Goal: Transaction & Acquisition: Download file/media

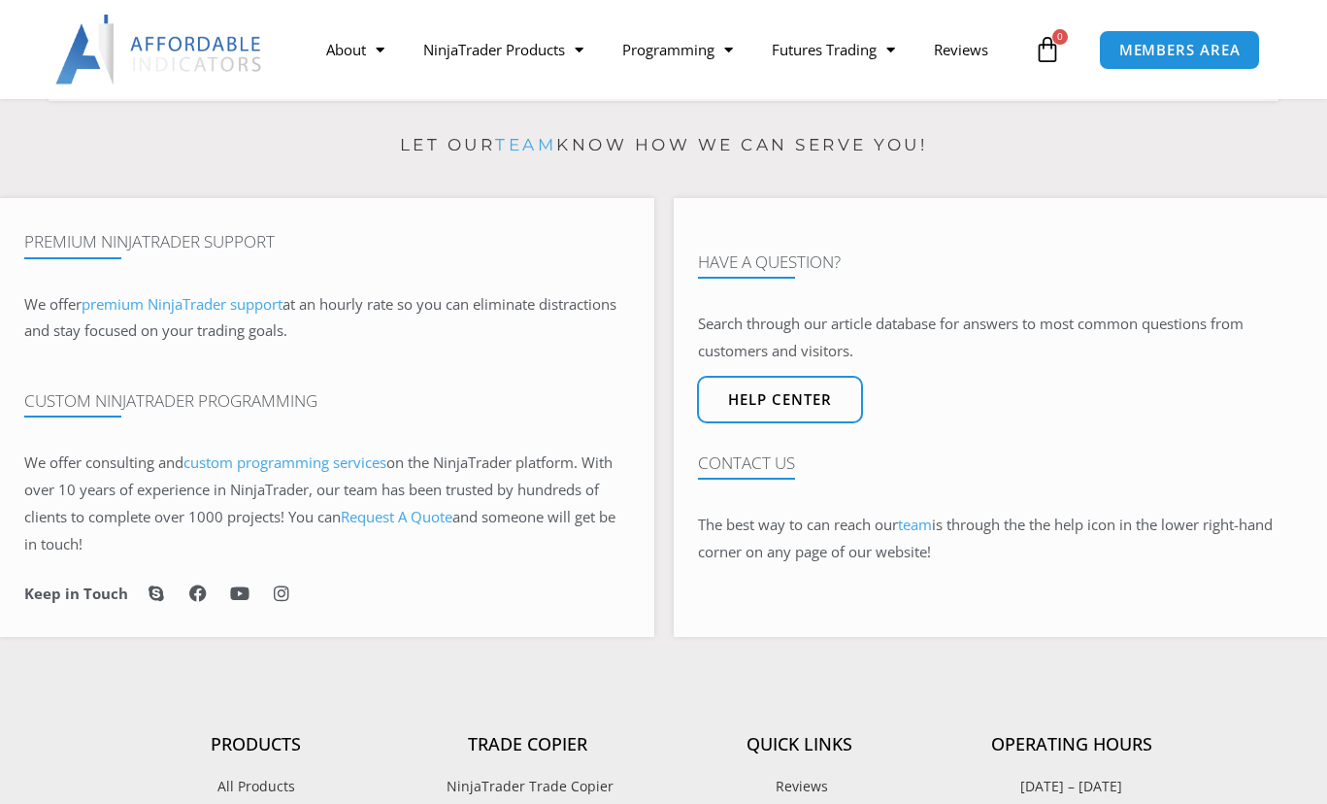
scroll to position [693, 0]
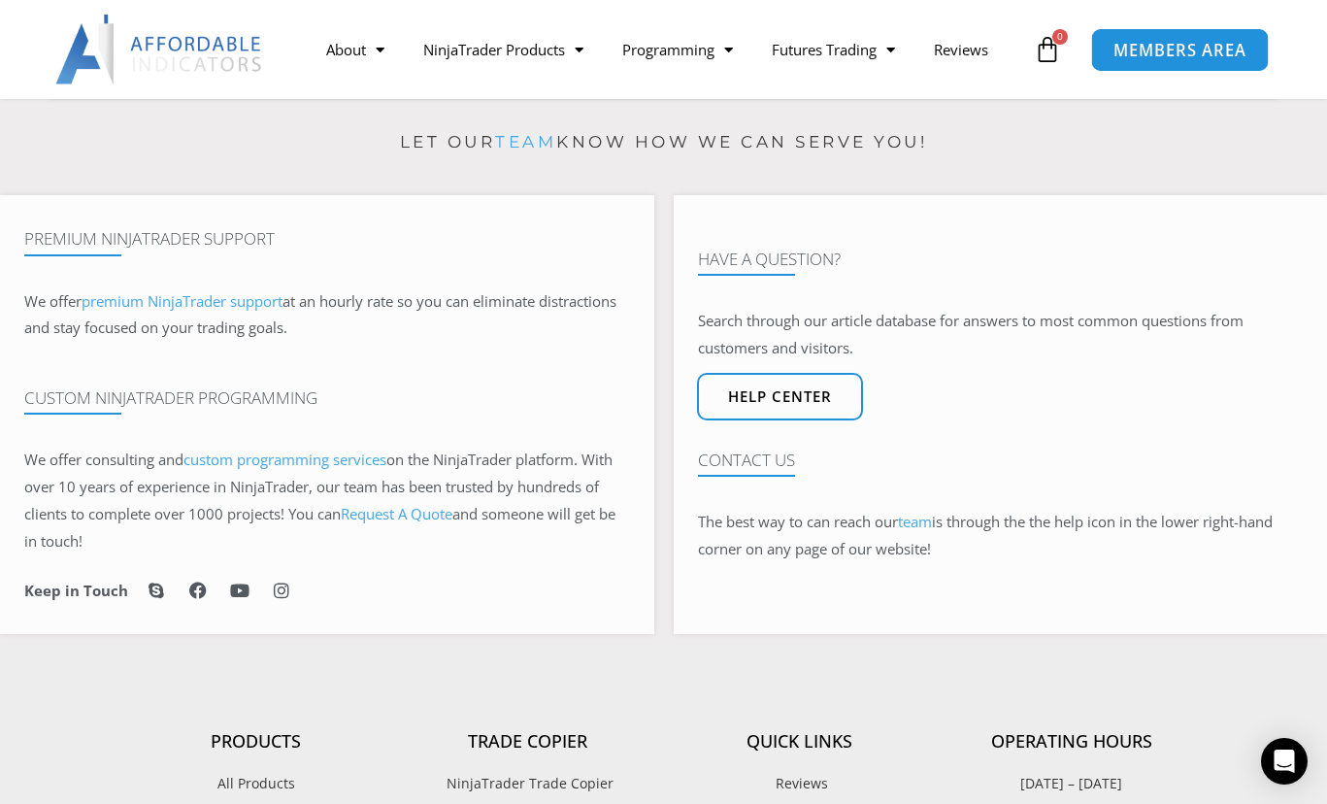
click at [1209, 51] on span "MEMBERS AREA" at bounding box center [1179, 50] width 133 height 17
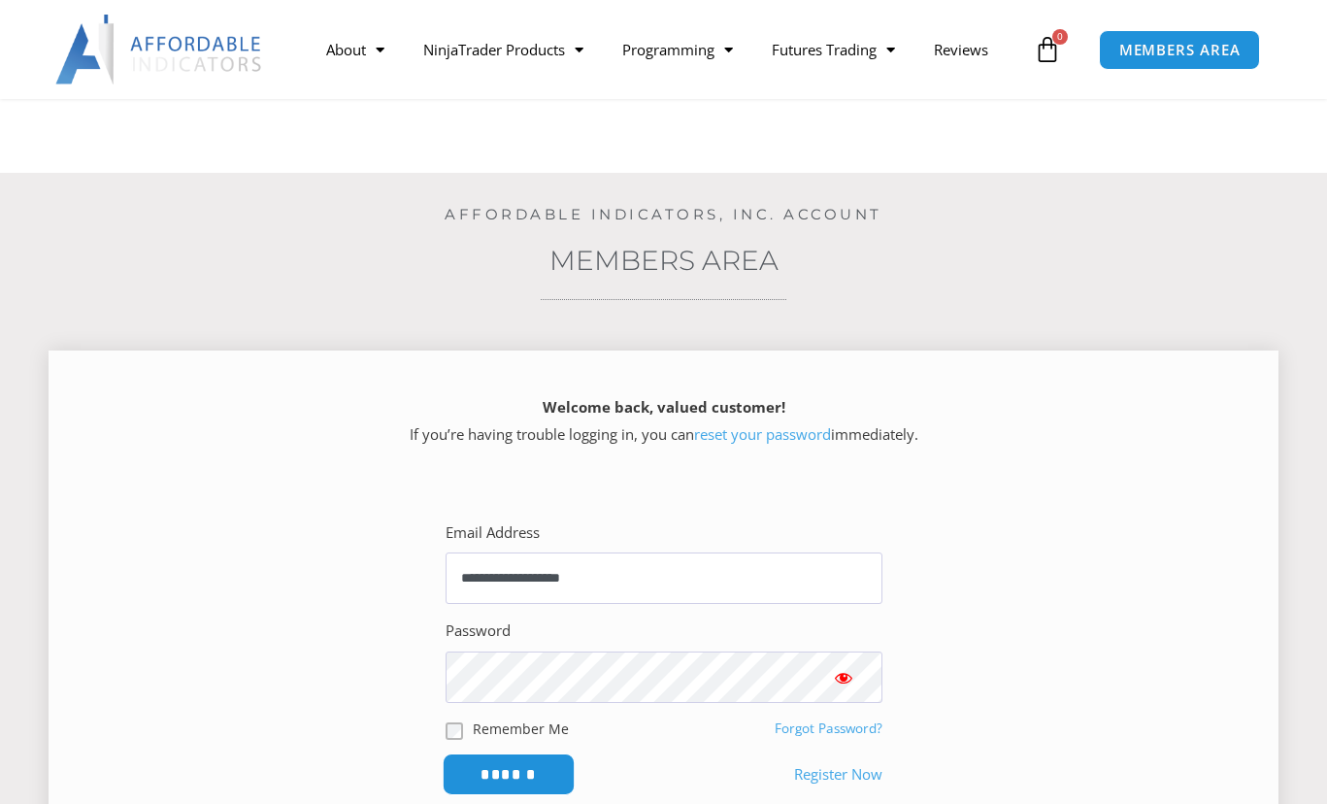
scroll to position [297, 0]
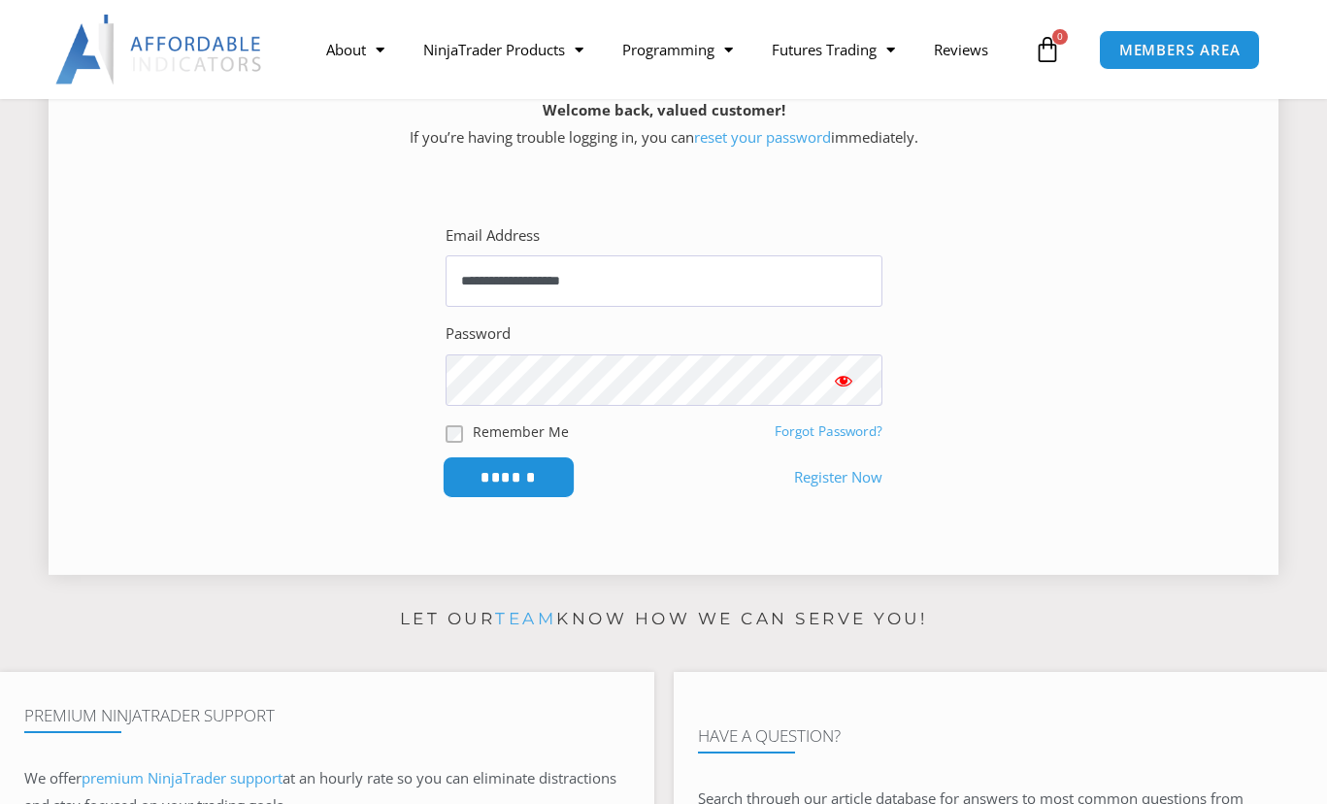
click at [504, 475] on input "******" at bounding box center [508, 477] width 133 height 42
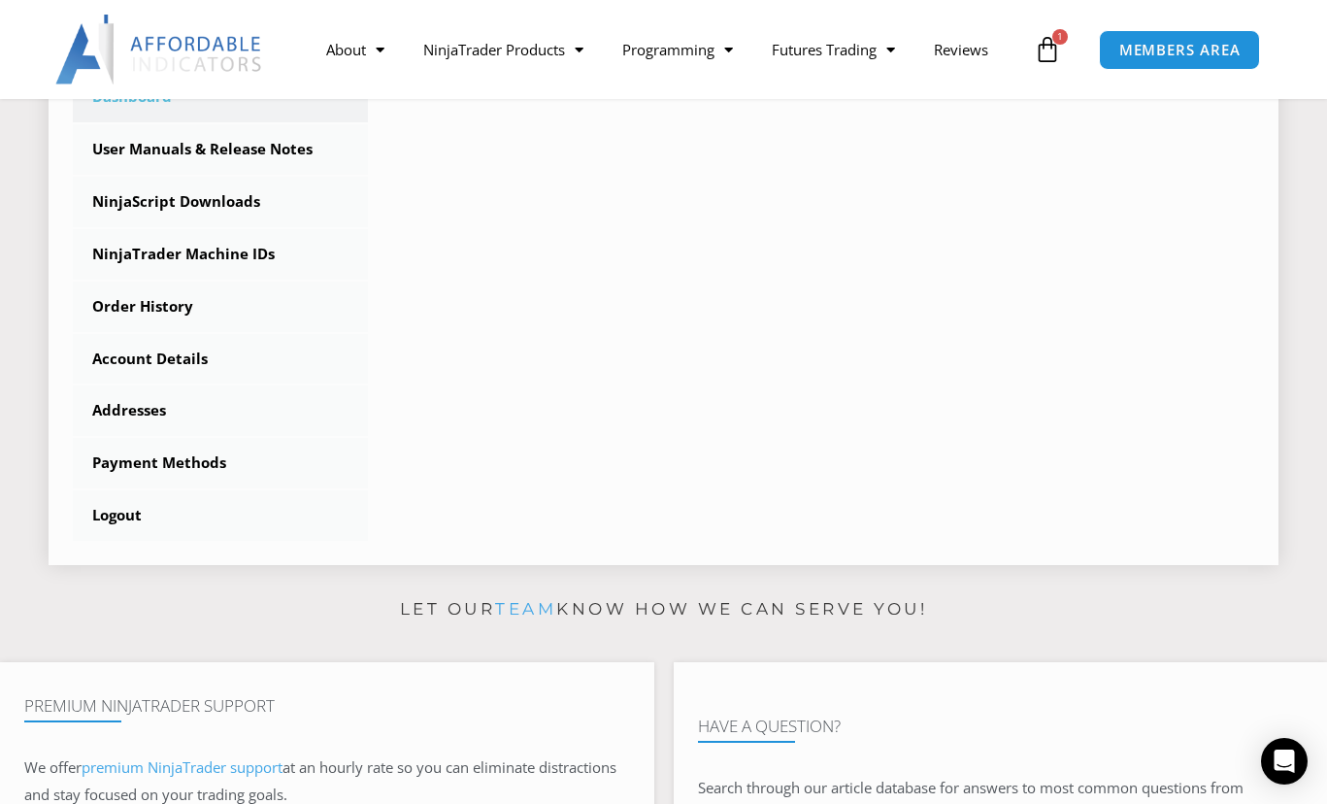
scroll to position [495, 0]
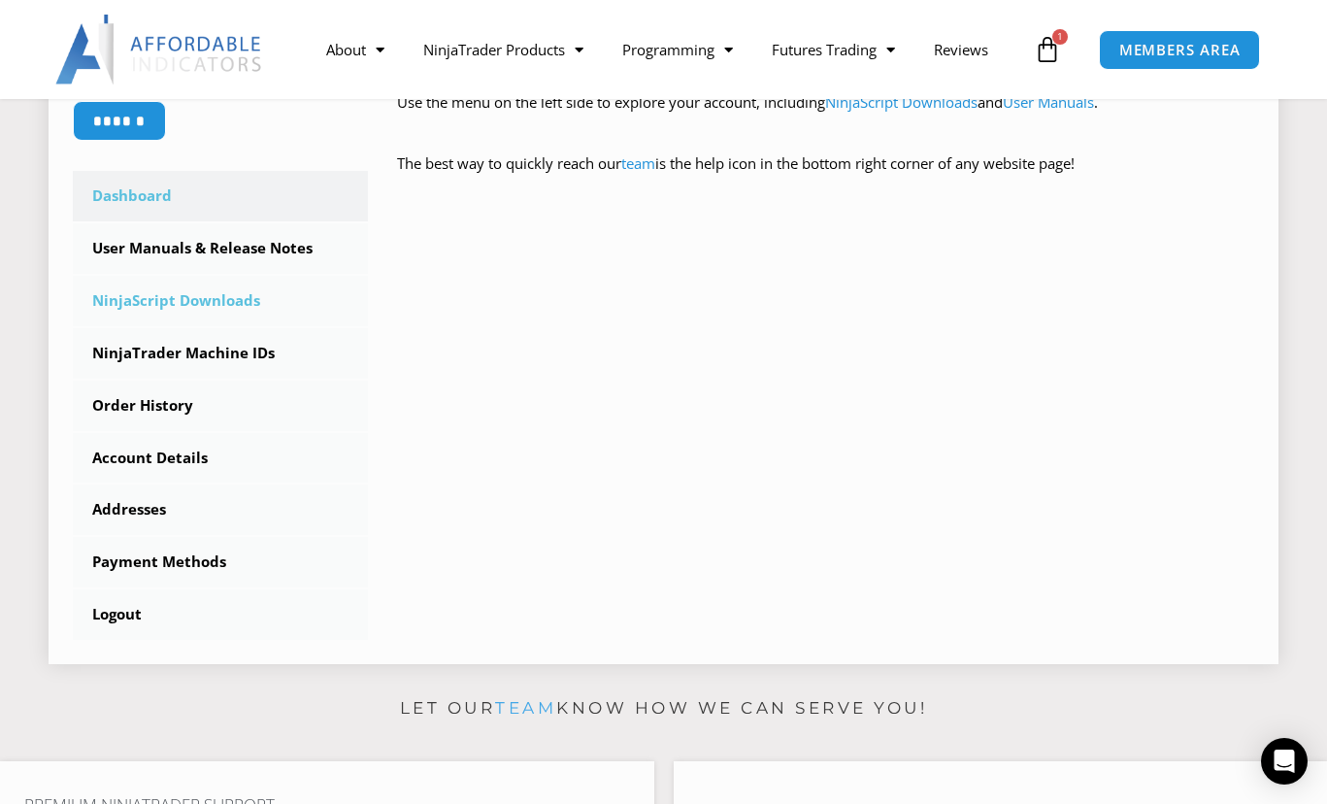
click at [219, 304] on link "NinjaScript Downloads" at bounding box center [220, 301] width 295 height 50
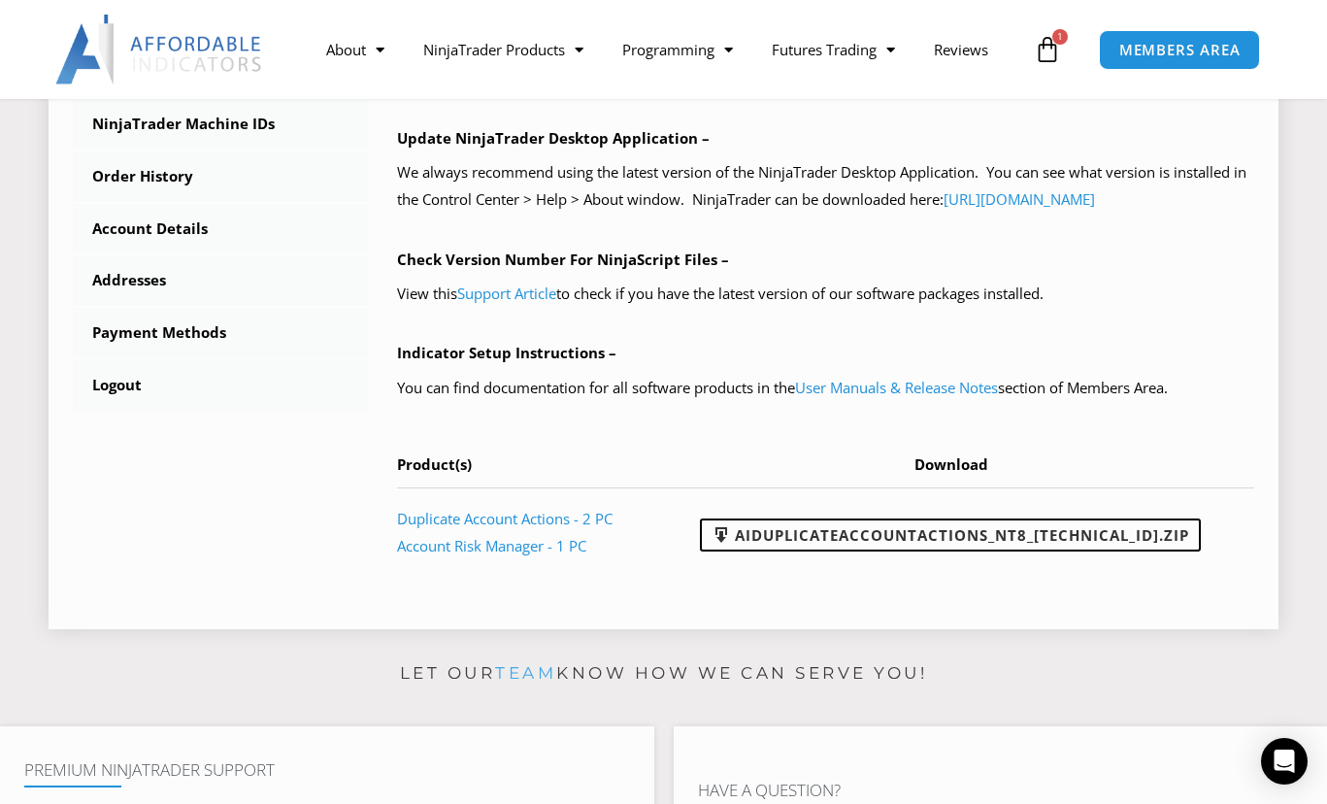
scroll to position [792, 0]
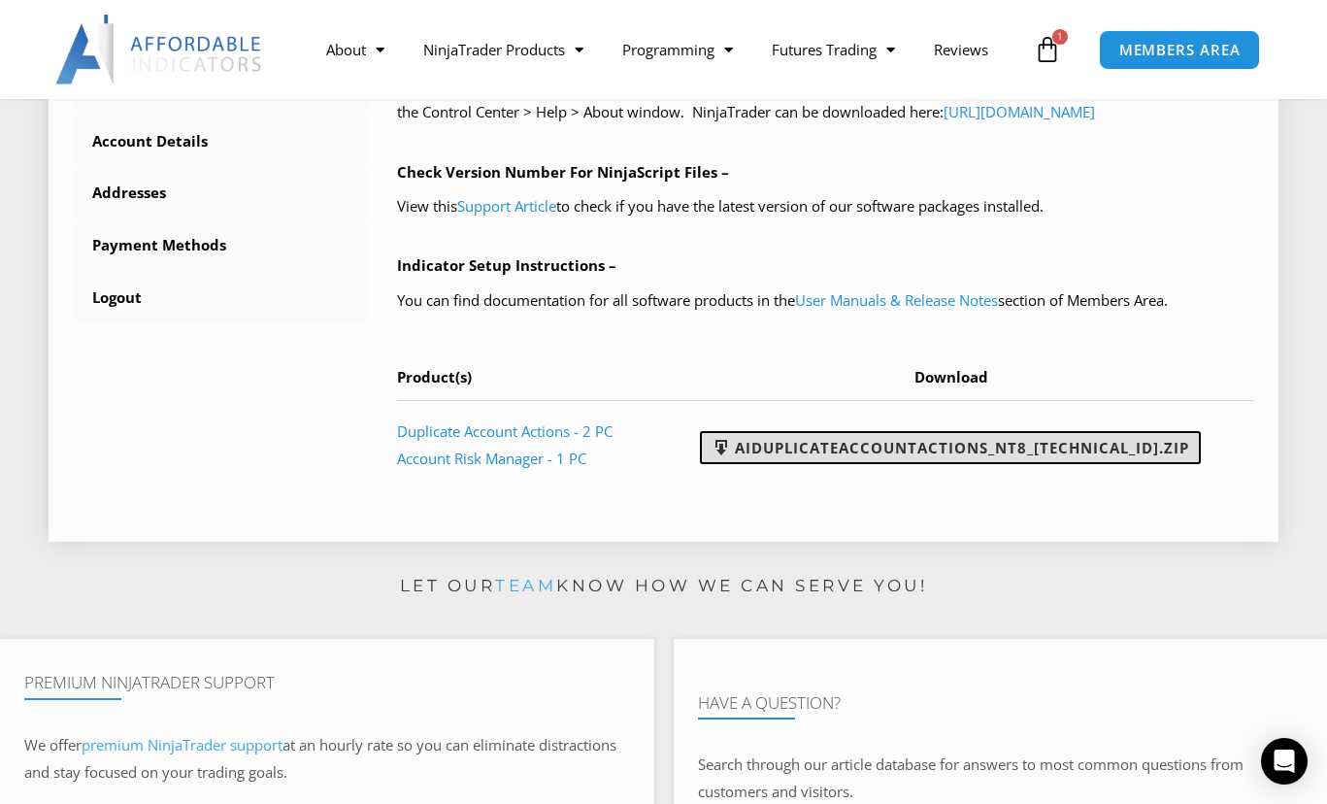
click at [966, 464] on link "AIDuplicateAccountActions_NT8_[TECHNICAL_ID].zip" at bounding box center [950, 447] width 501 height 33
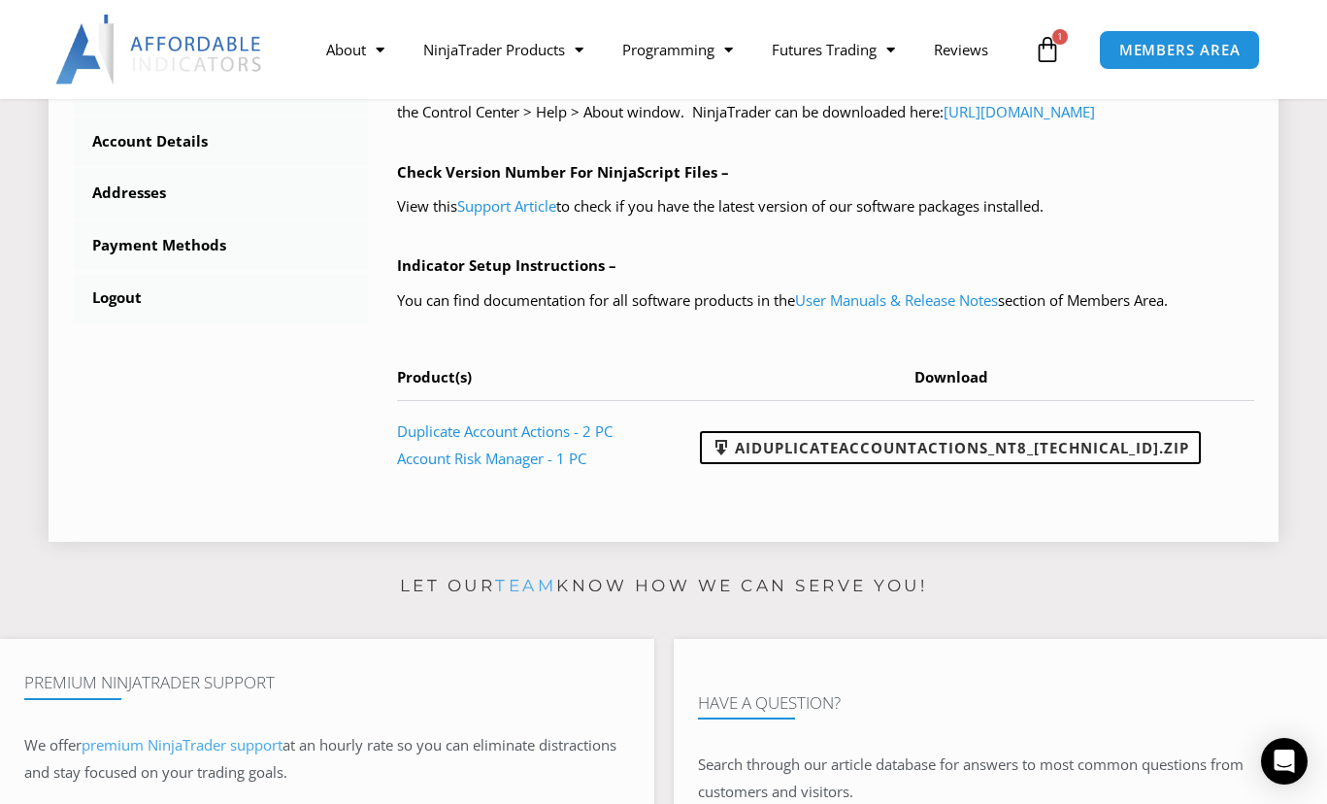
click at [607, 542] on div "****** Dashboard Subscriptions User Manuals & Release Notes NinjaScript Downloa…" at bounding box center [664, 49] width 1230 height 983
click at [541, 441] on link "Duplicate Account Actions - 2 PC" at bounding box center [505, 430] width 216 height 19
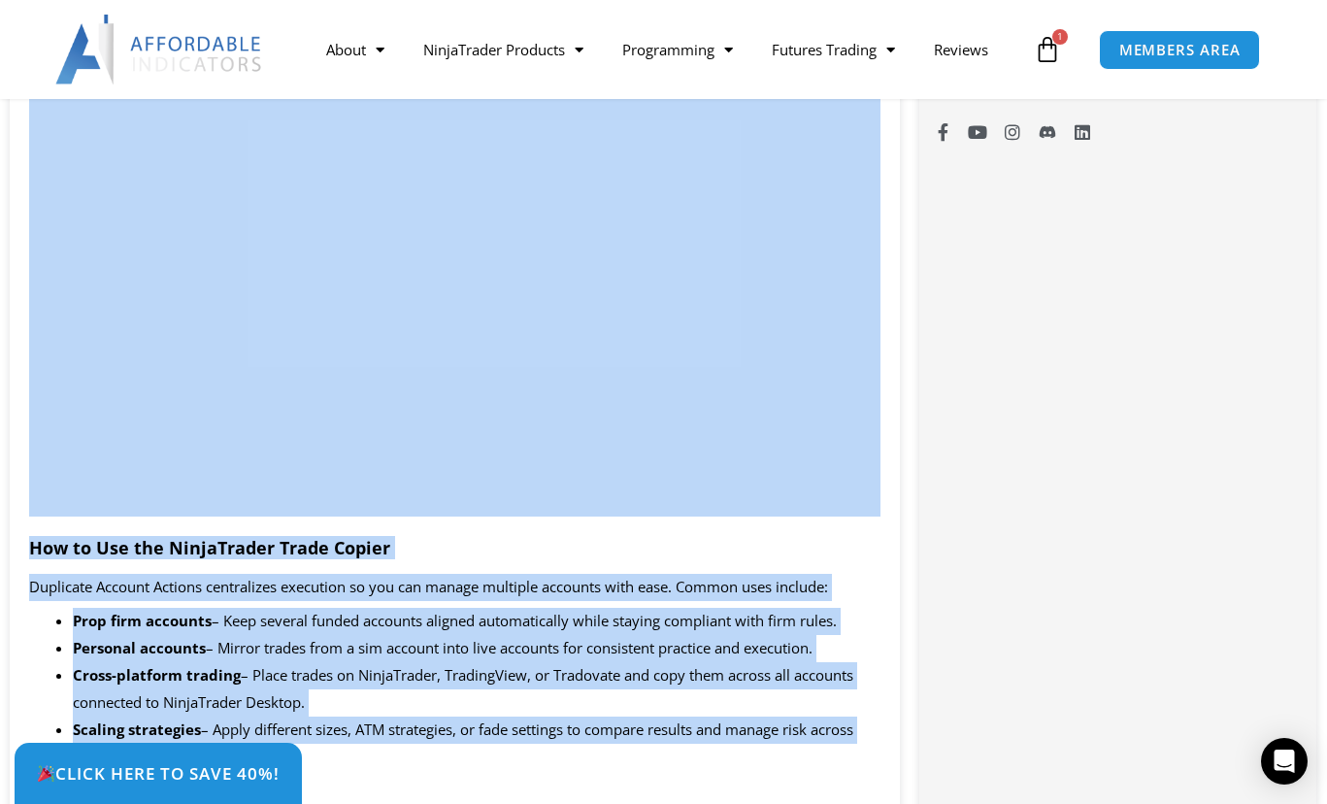
scroll to position [1485, 0]
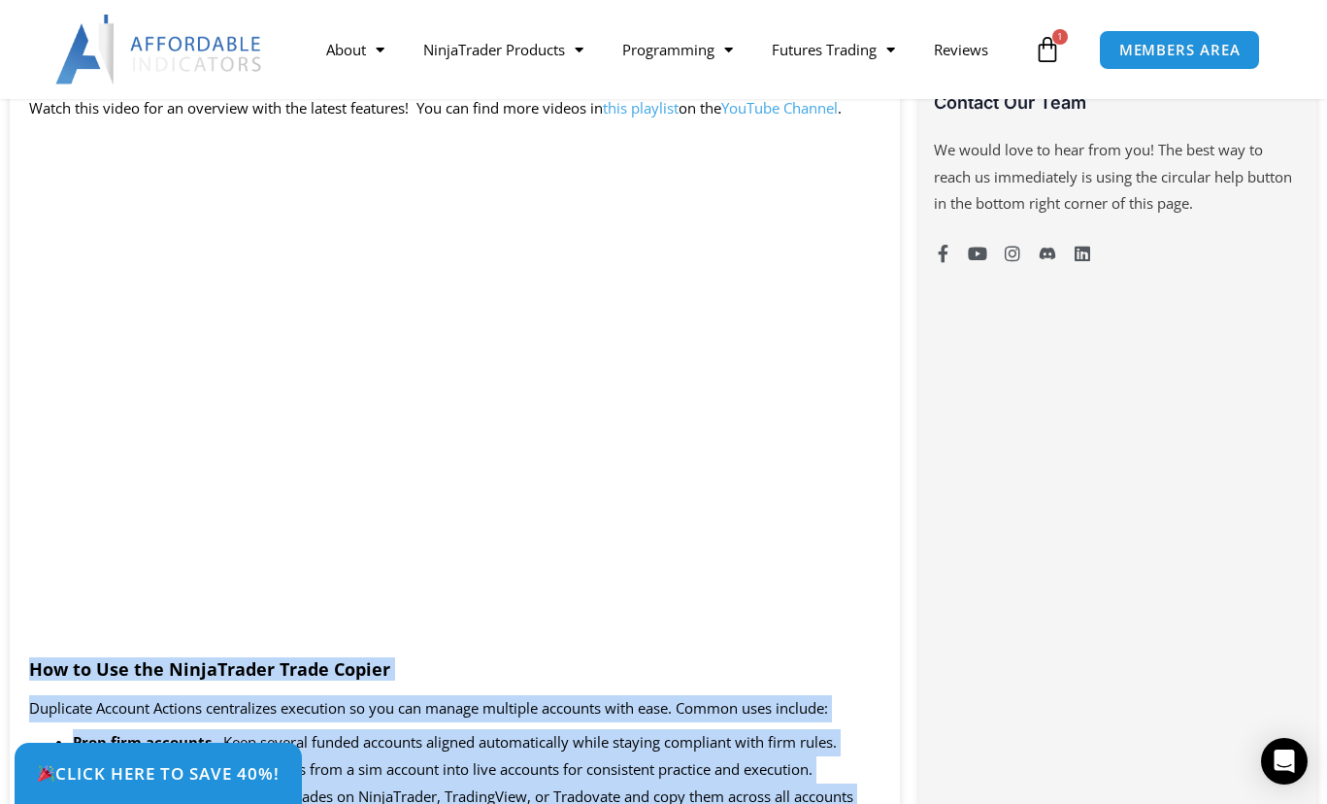
drag, startPoint x: 369, startPoint y: 252, endPoint x: 26, endPoint y: 671, distance: 540.9
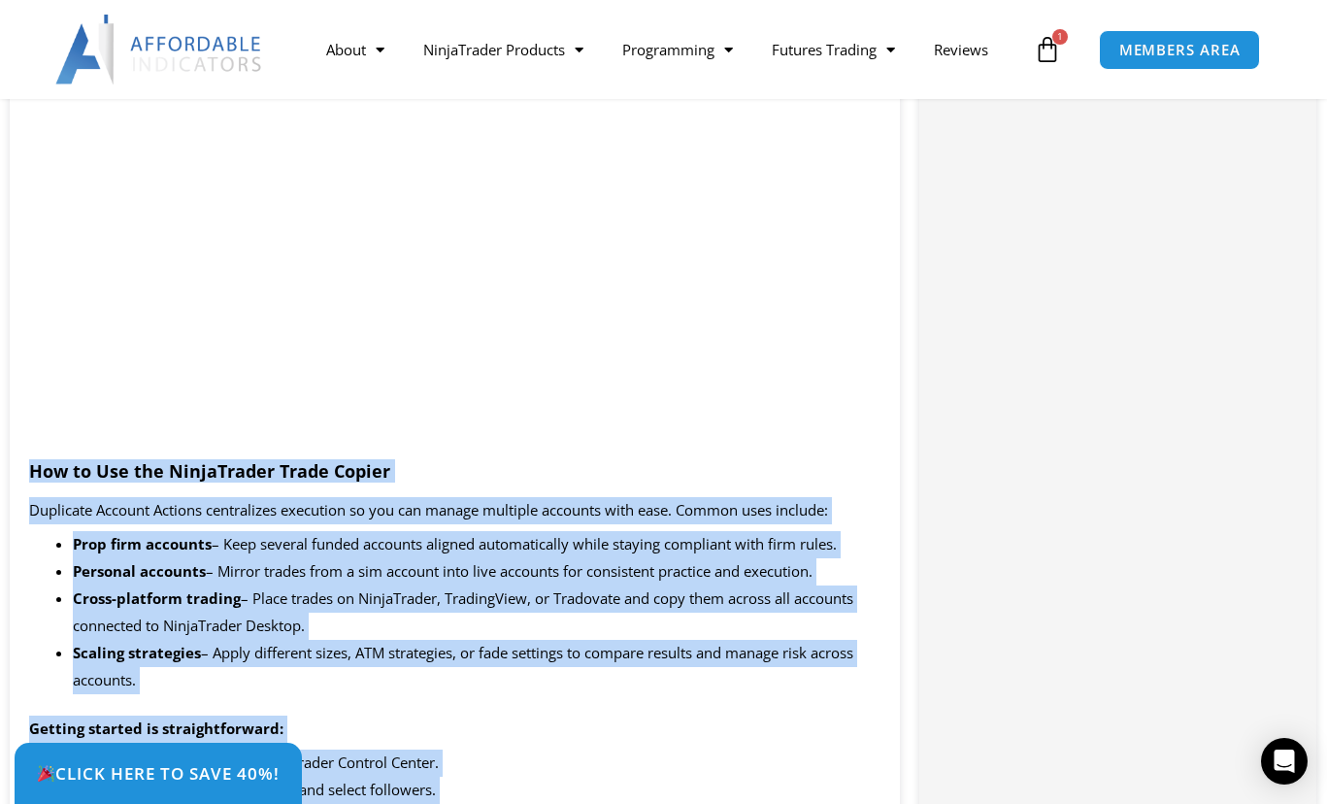
scroll to position [1782, 0]
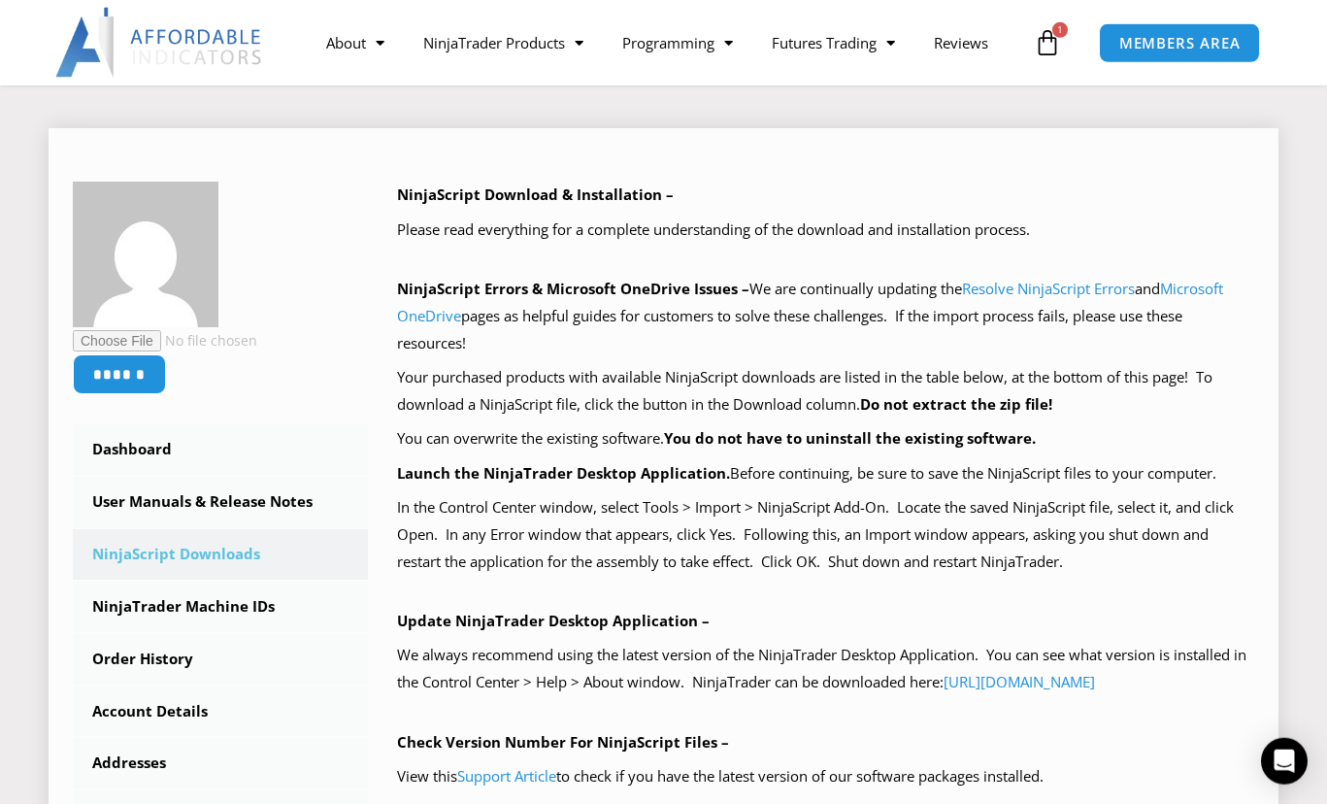
scroll to position [198, 0]
